Goal: Information Seeking & Learning: Learn about a topic

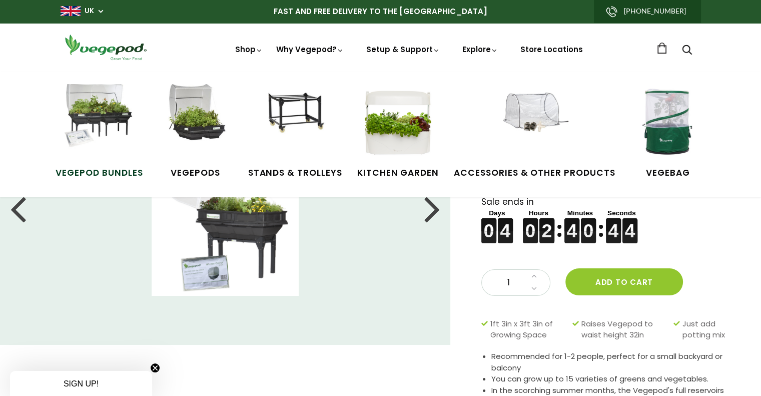
click at [103, 127] on img at bounding box center [99, 121] width 75 height 75
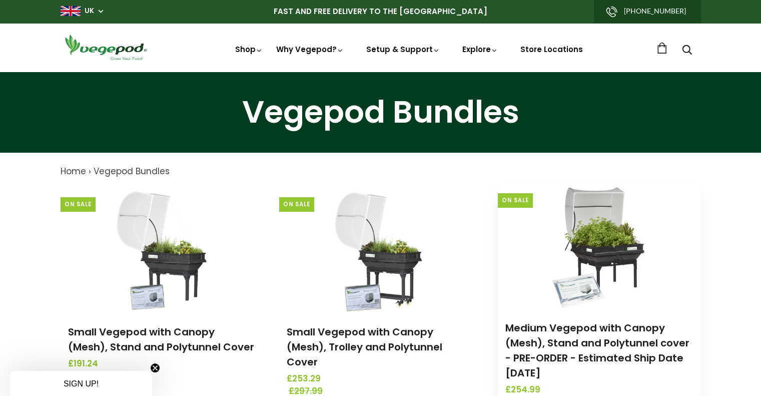
click at [620, 296] on img at bounding box center [599, 246] width 105 height 125
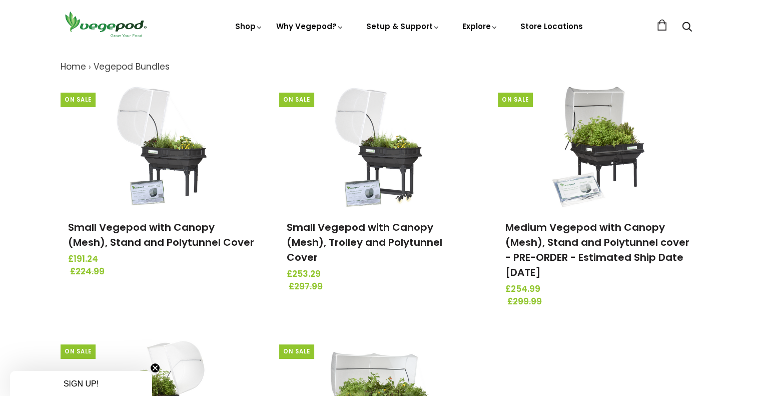
scroll to position [250, 0]
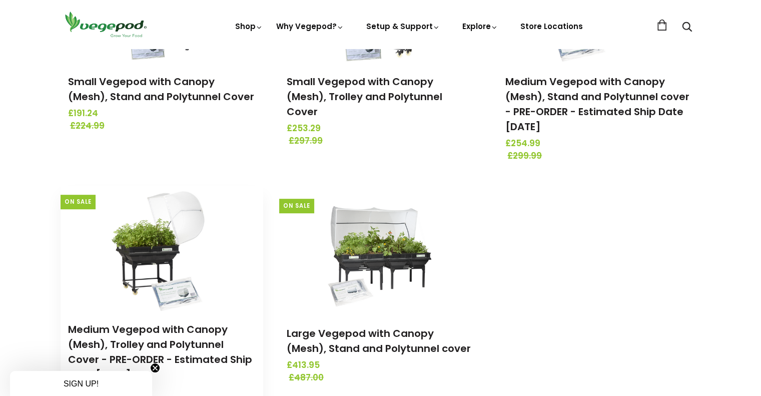
click at [152, 261] on img at bounding box center [161, 248] width 105 height 125
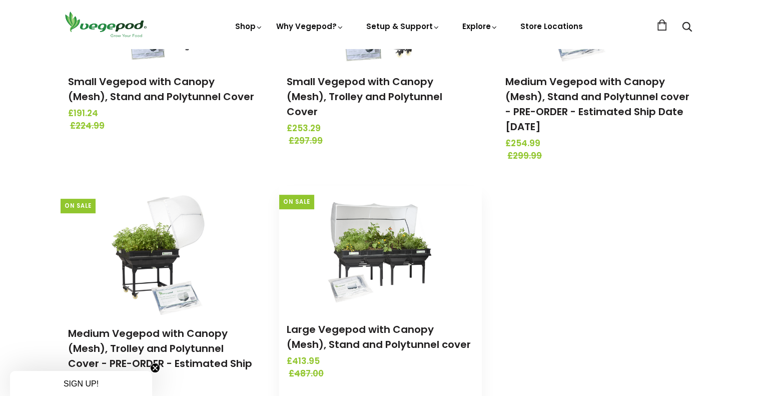
click at [395, 220] on img at bounding box center [380, 248] width 105 height 125
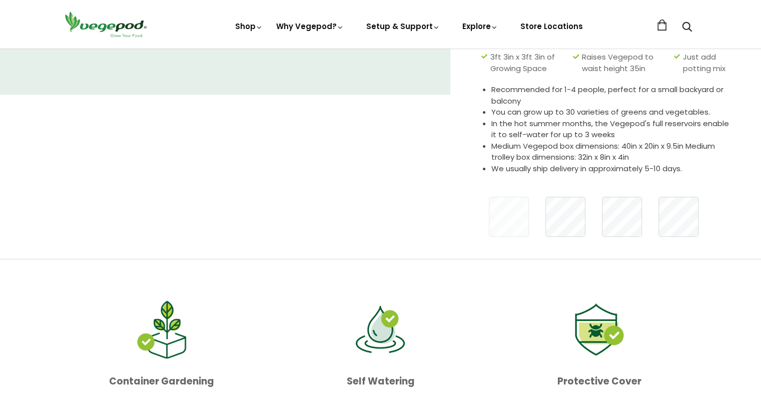
scroll to position [250, 0]
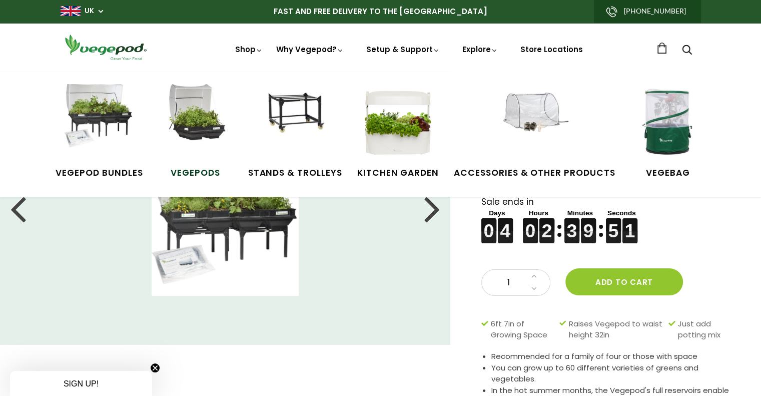
click at [202, 116] on img at bounding box center [195, 121] width 75 height 75
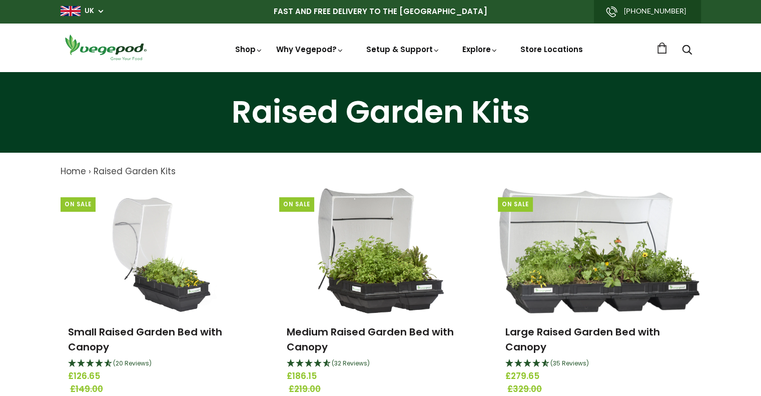
click at [166, 332] on link "Small Raised Garden Bed with Canopy" at bounding box center [145, 339] width 154 height 29
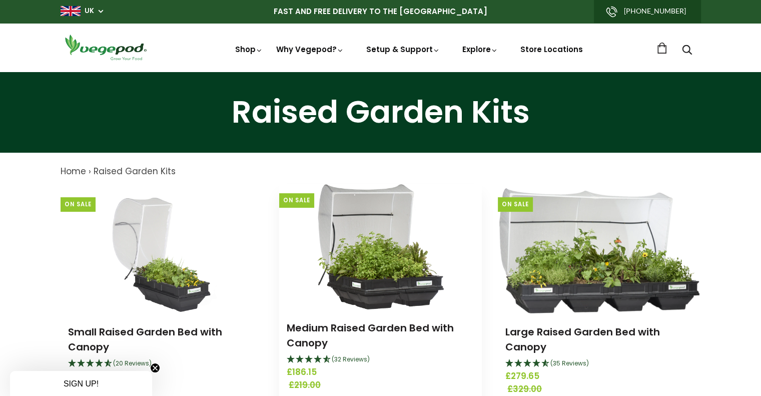
click at [376, 243] on img at bounding box center [380, 246] width 127 height 125
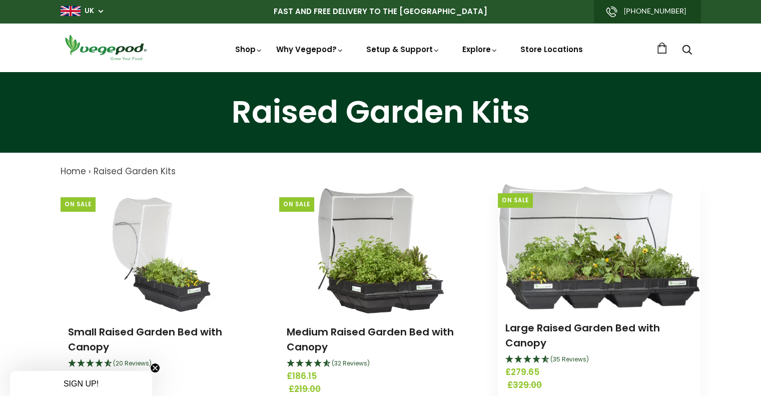
click at [586, 234] on img at bounding box center [599, 246] width 200 height 125
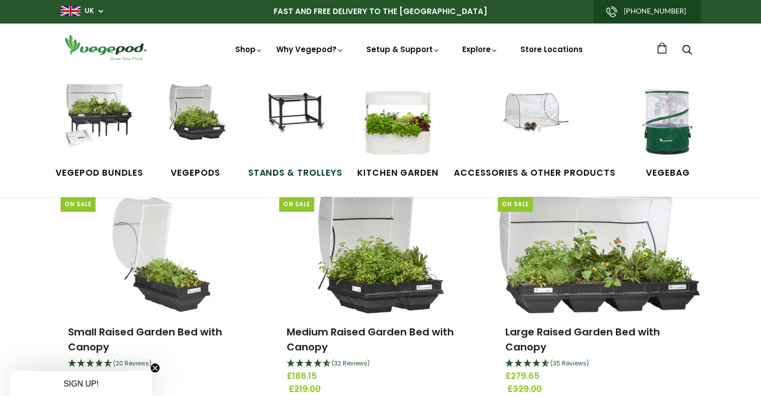
click at [288, 109] on img at bounding box center [295, 121] width 75 height 75
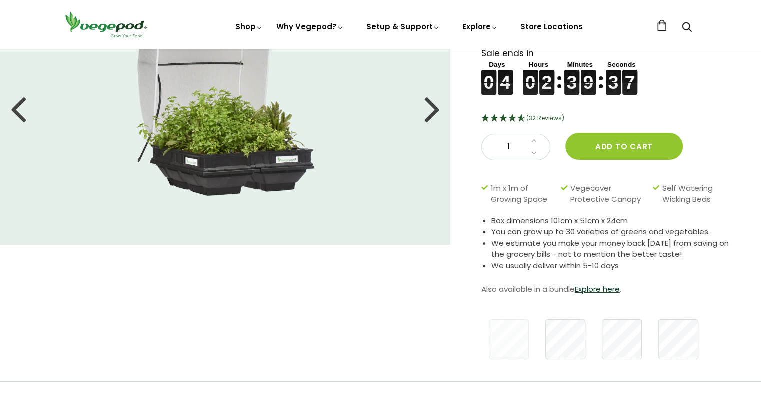
scroll to position [100, 0]
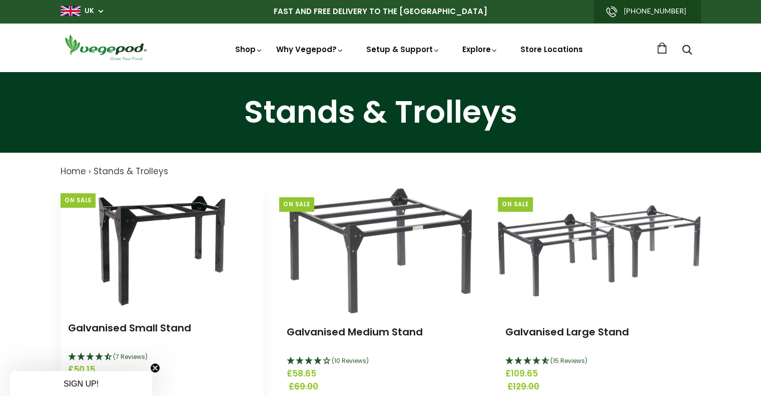
drag, startPoint x: 0, startPoint y: 0, endPoint x: 162, endPoint y: 283, distance: 325.6
click at [150, 280] on img at bounding box center [162, 246] width 148 height 125
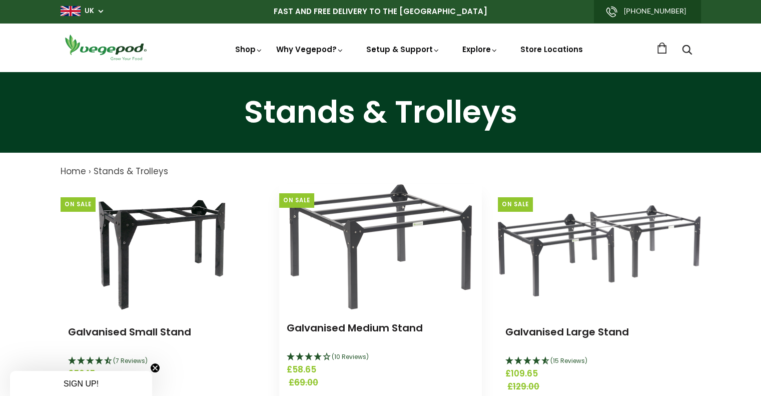
click at [395, 205] on img at bounding box center [380, 246] width 183 height 125
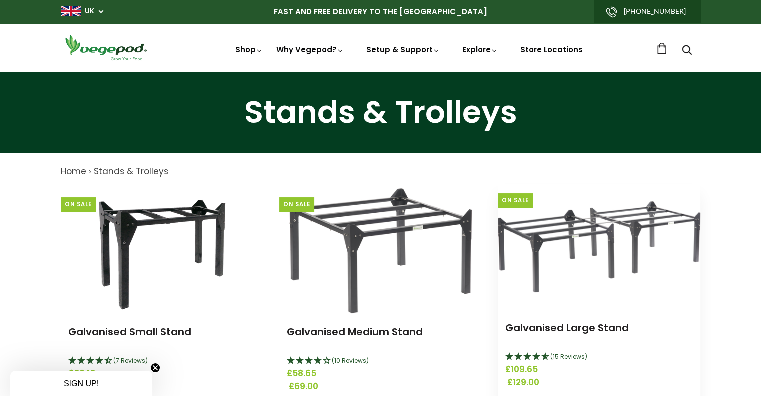
click at [552, 241] on img at bounding box center [599, 246] width 203 height 91
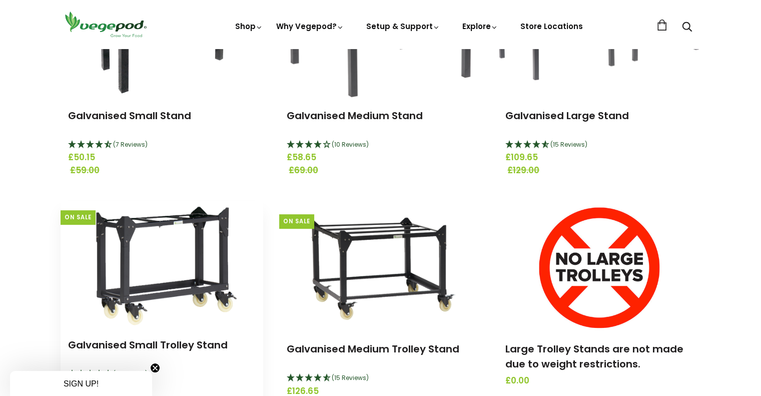
scroll to position [250, 0]
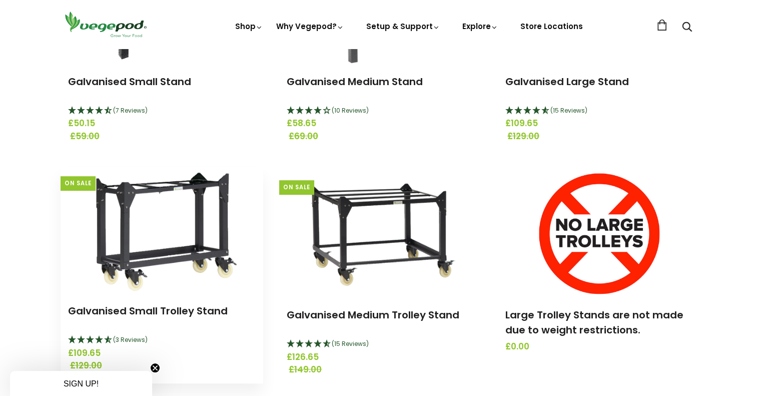
click at [166, 250] on img at bounding box center [162, 229] width 179 height 125
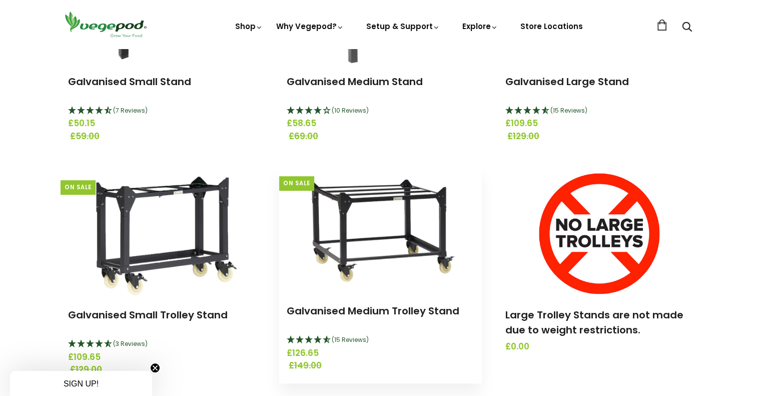
click at [379, 268] on img at bounding box center [380, 229] width 179 height 125
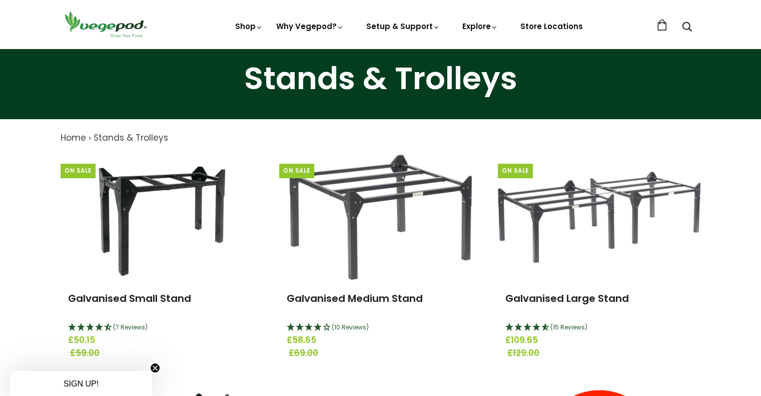
scroll to position [0, 0]
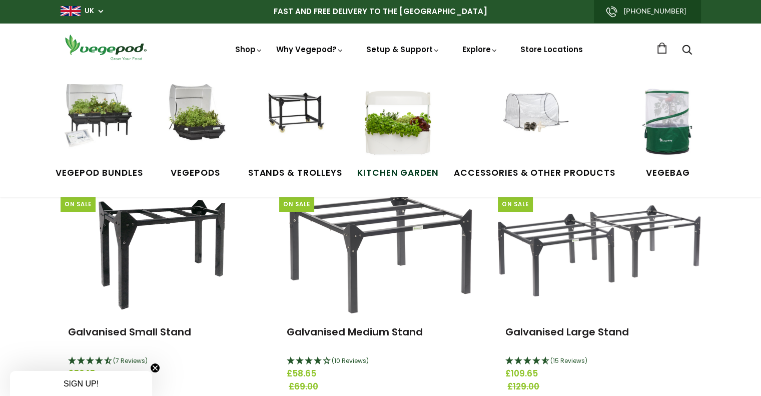
click at [410, 120] on img at bounding box center [397, 121] width 75 height 75
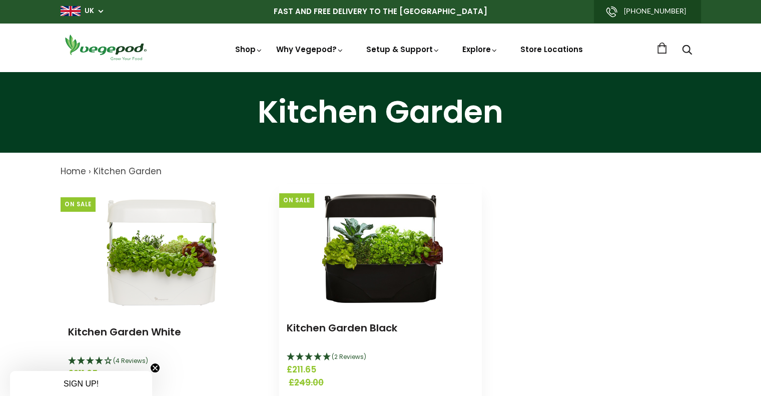
click at [425, 242] on img at bounding box center [380, 246] width 125 height 125
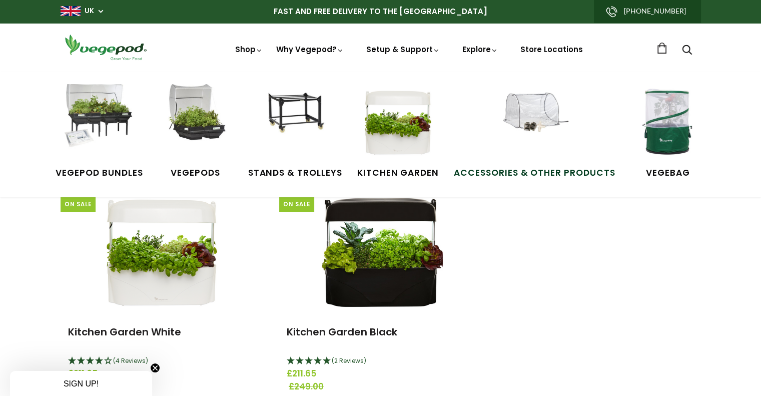
click at [528, 122] on img at bounding box center [534, 121] width 75 height 75
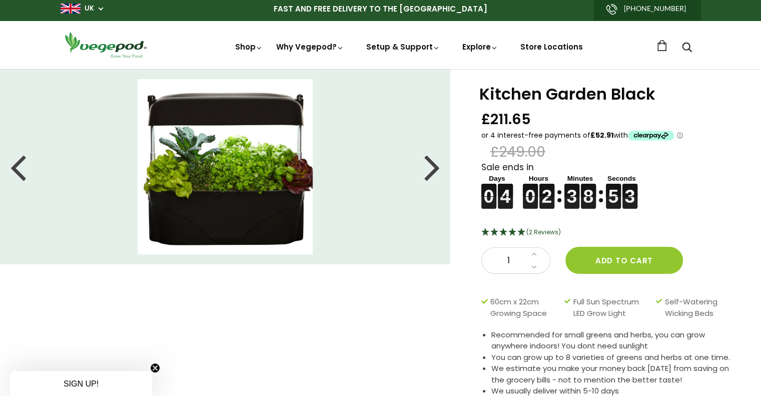
scroll to position [200, 0]
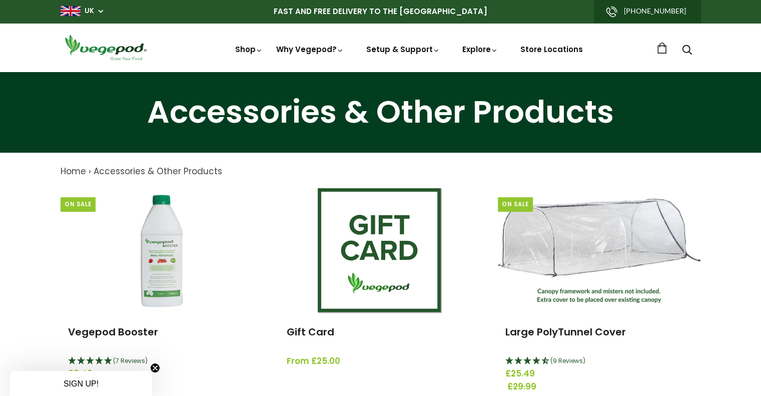
click at [98, 10] on span "UK" at bounding box center [82, 11] width 43 height 10
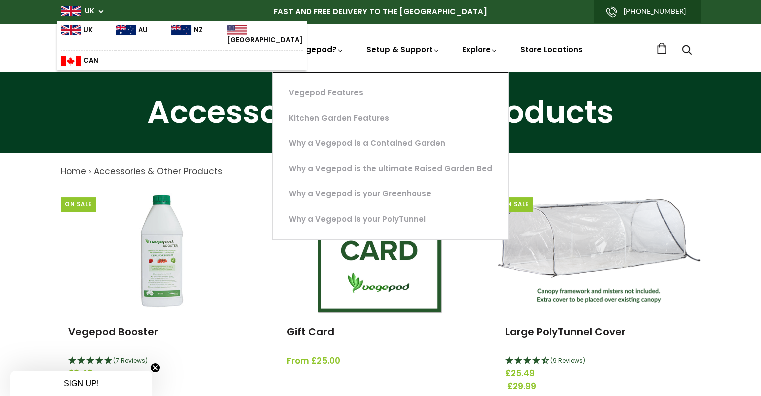
click at [331, 48] on link "Why Vegepod?" at bounding box center [310, 83] width 68 height 79
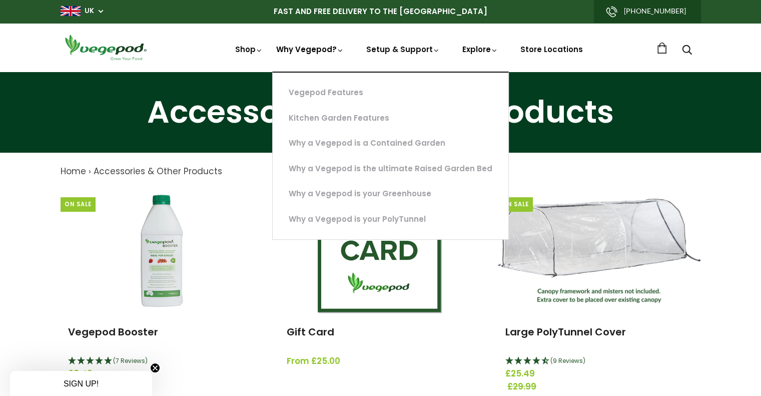
click at [331, 48] on link "Why Vegepod?" at bounding box center [310, 83] width 68 height 79
click at [329, 92] on link "Vegepod Features" at bounding box center [391, 93] width 236 height 26
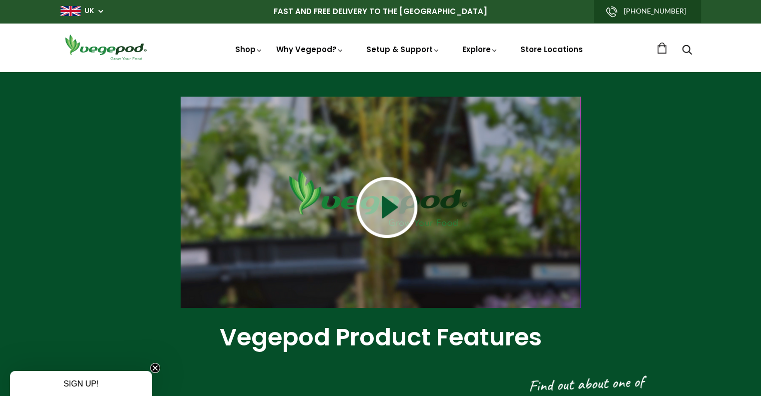
click at [85, 13] on link "UK" at bounding box center [90, 11] width 10 height 10
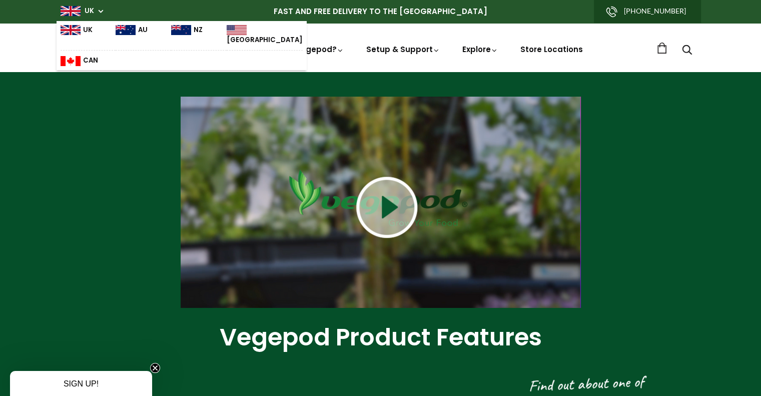
click at [129, 30] on link "AU" at bounding box center [132, 35] width 32 height 20
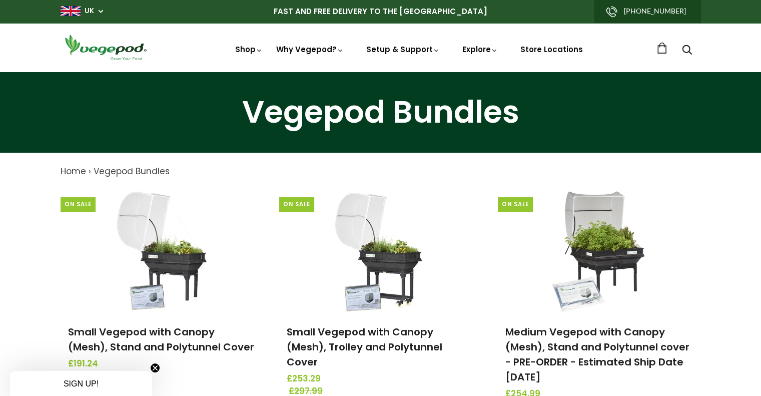
click at [96, 14] on span "UK" at bounding box center [82, 11] width 43 height 10
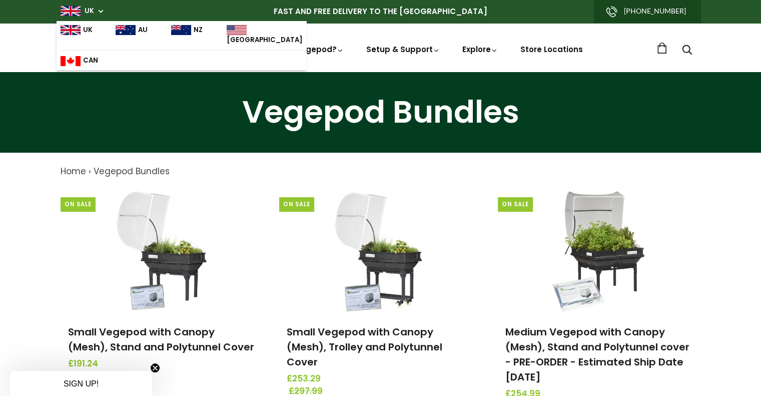
click at [176, 30] on img at bounding box center [181, 30] width 20 height 10
